Goal: Transaction & Acquisition: Obtain resource

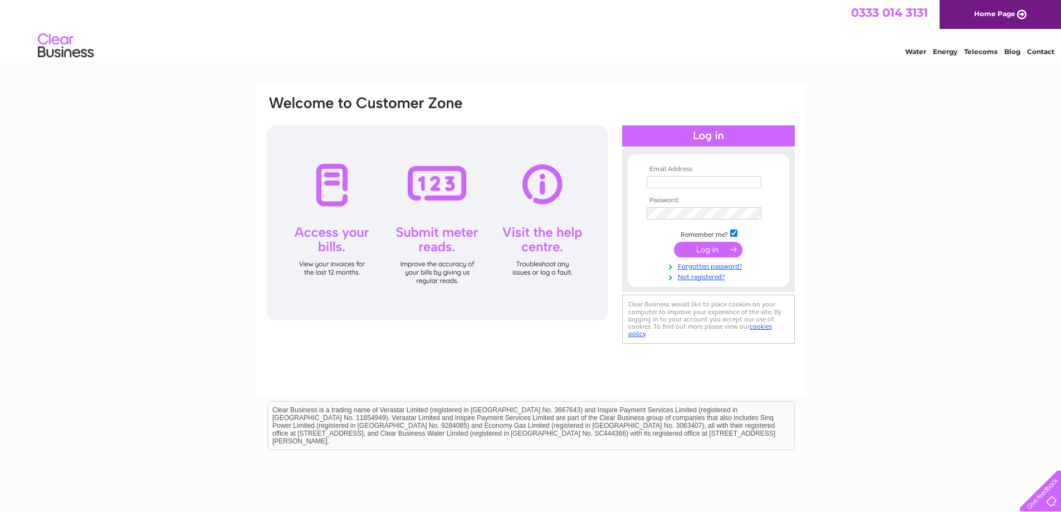
click at [667, 182] on input "text" at bounding box center [703, 182] width 115 height 12
paste input "[EMAIL_ADDRESS][DOMAIN_NAME]"
type input "[EMAIL_ADDRESS][DOMAIN_NAME]"
click at [687, 252] on input "submit" at bounding box center [708, 251] width 68 height 16
click at [696, 246] on input "submit" at bounding box center [708, 251] width 68 height 16
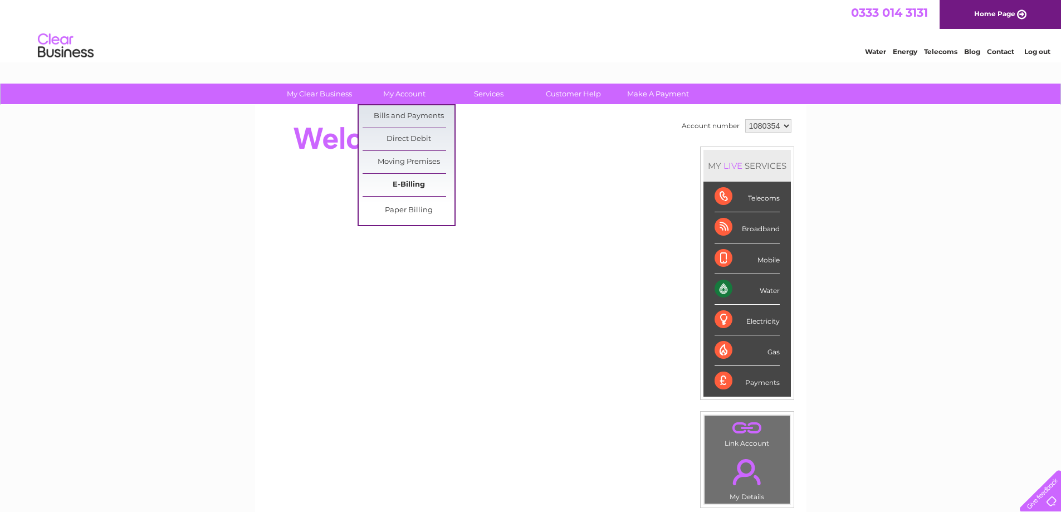
click at [417, 192] on link "E-Billing" at bounding box center [408, 185] width 92 height 22
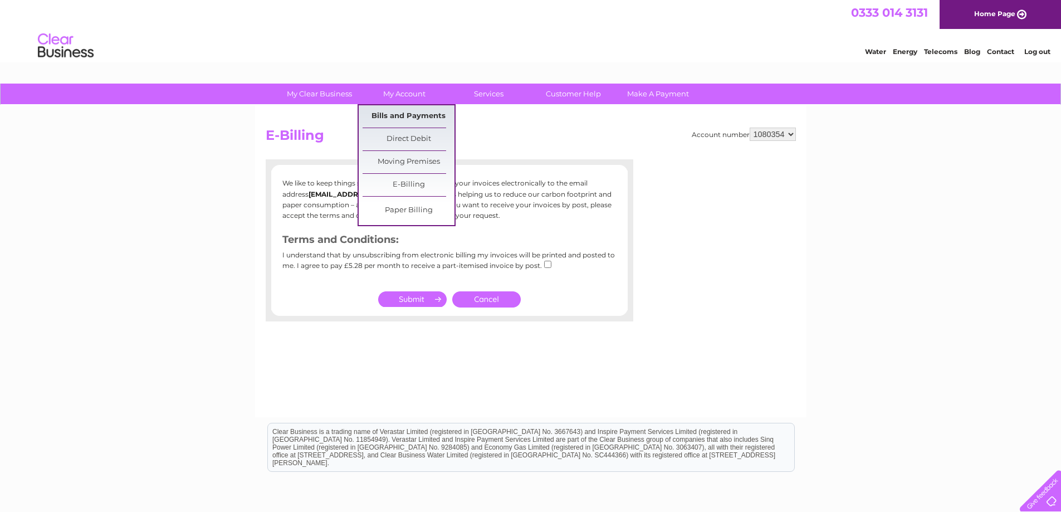
click at [405, 120] on link "Bills and Payments" at bounding box center [408, 116] width 92 height 22
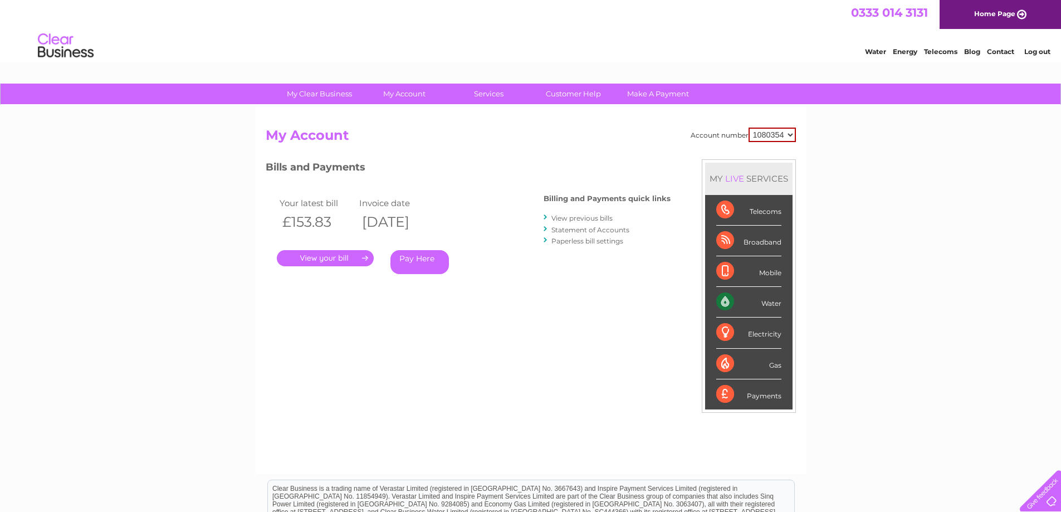
click at [581, 217] on link "View previous bills" at bounding box center [581, 218] width 61 height 8
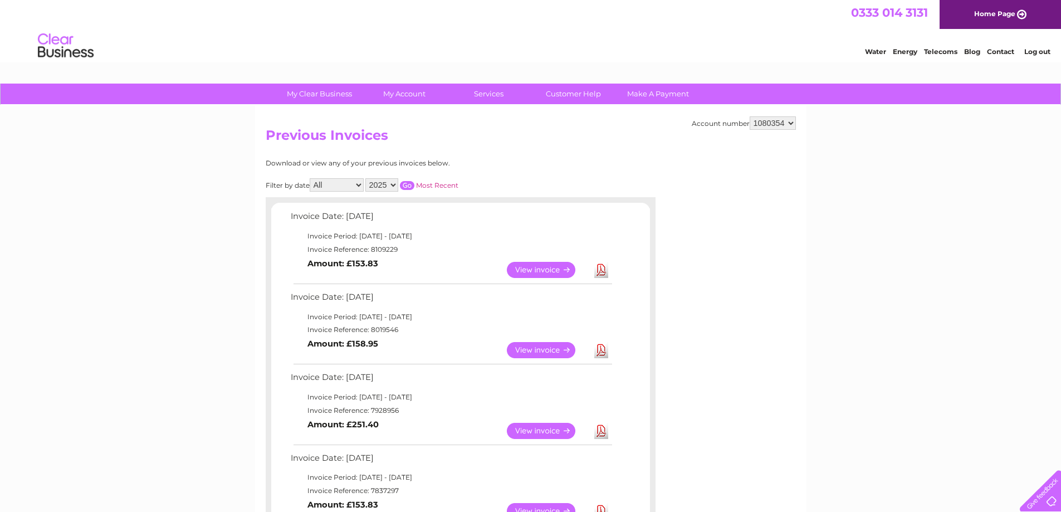
click at [601, 347] on link "Download" at bounding box center [601, 350] width 14 height 16
click at [600, 266] on link "Download" at bounding box center [601, 270] width 14 height 16
click at [1038, 53] on link "Log out" at bounding box center [1037, 51] width 26 height 8
